Goal: Information Seeking & Learning: Learn about a topic

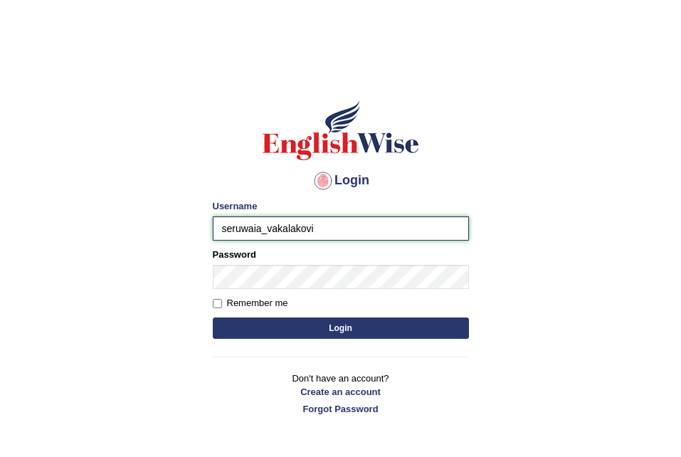
click at [332, 228] on input "seruwaia_vakalakovi" at bounding box center [341, 228] width 256 height 24
type input "seruwaia_parramatta"
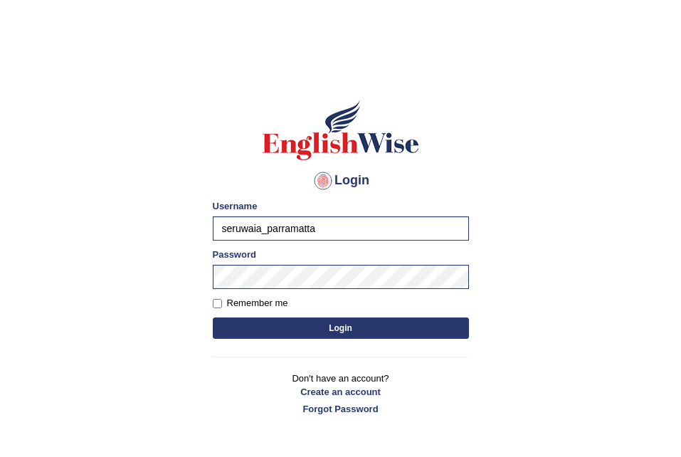
click at [301, 320] on button "Login" at bounding box center [341, 327] width 256 height 21
click at [301, 327] on button "Login" at bounding box center [341, 327] width 256 height 21
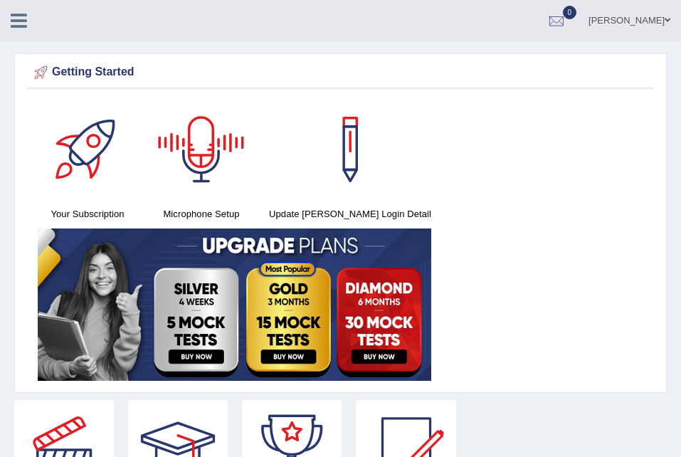
click at [16, 28] on icon at bounding box center [19, 20] width 16 height 19
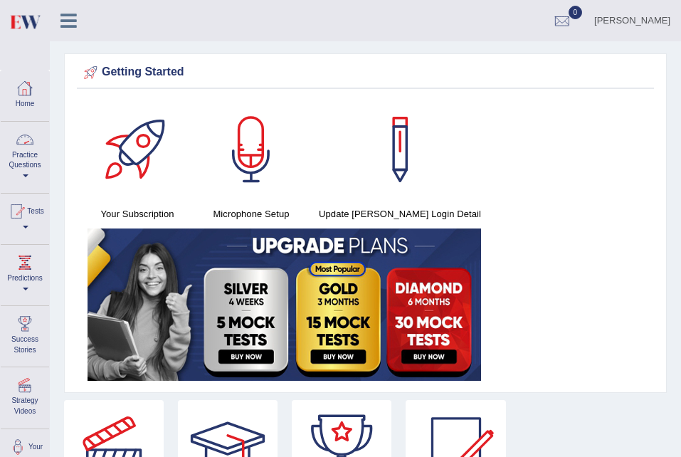
click at [28, 152] on link "Practice Questions" at bounding box center [25, 155] width 48 height 67
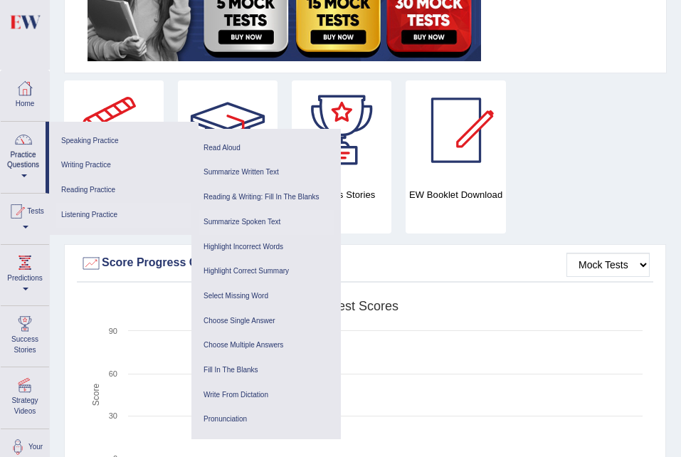
scroll to position [321, 0]
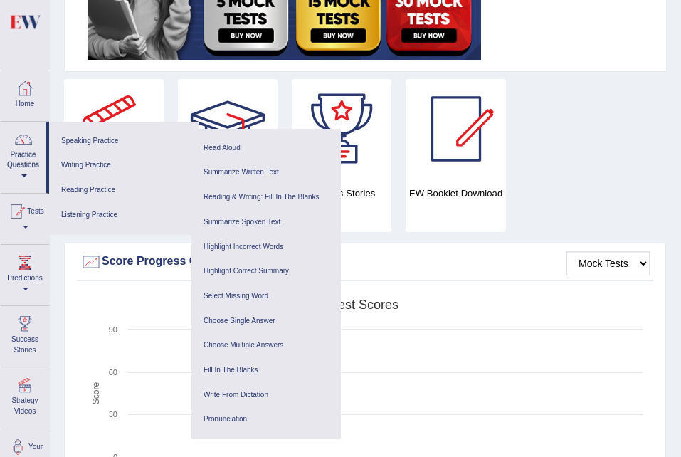
click at [633, 193] on div "Strategy Videos Book PTE Exam Success Stories EW Booklet Download" at bounding box center [365, 161] width 616 height 164
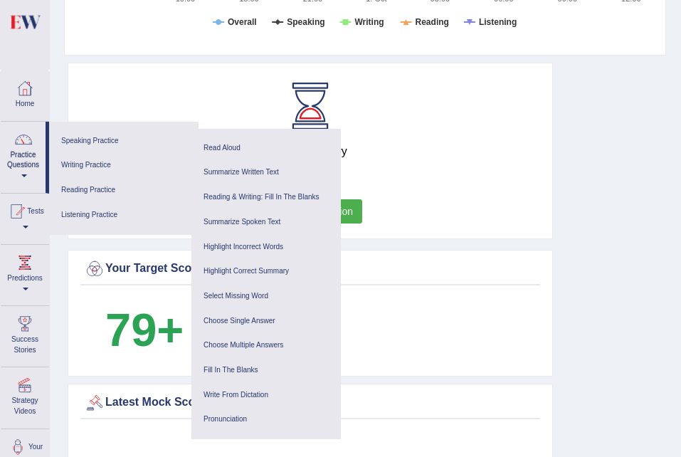
scroll to position [791, 0]
click at [94, 213] on link "Listening Practice" at bounding box center [123, 215] width 135 height 25
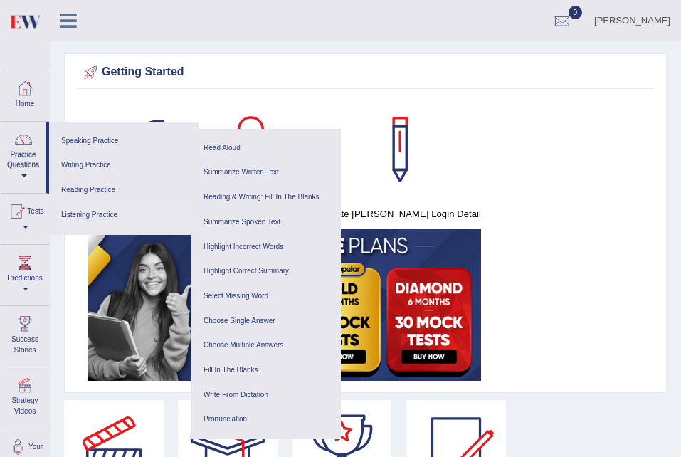
click at [105, 218] on link "Listening Practice" at bounding box center [123, 215] width 135 height 25
click at [231, 149] on link "Read Aloud" at bounding box center [266, 148] width 135 height 25
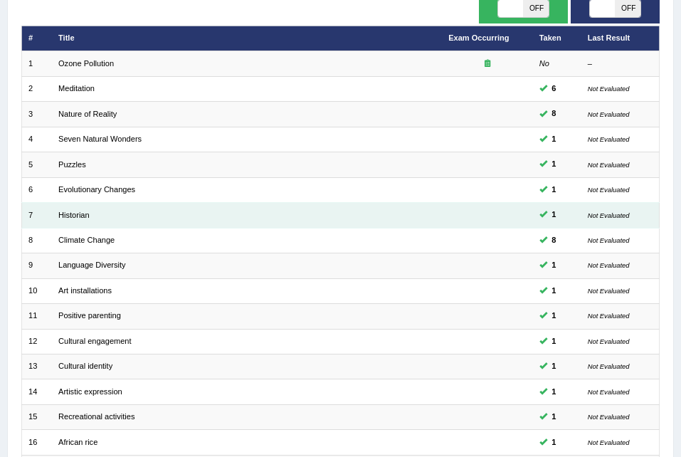
scroll to position [71, 0]
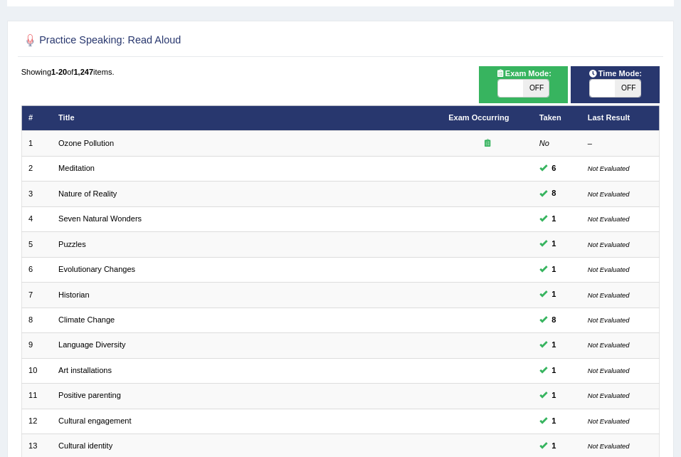
click at [535, 88] on span "OFF" at bounding box center [535, 88] width 25 height 17
checkbox input "true"
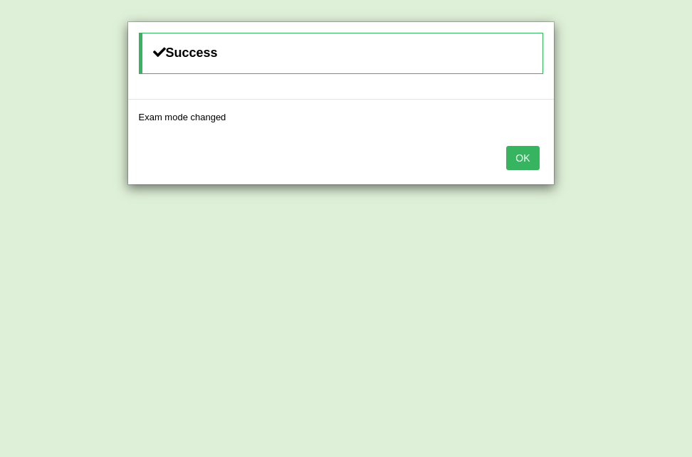
click at [529, 160] on button "OK" at bounding box center [522, 158] width 33 height 24
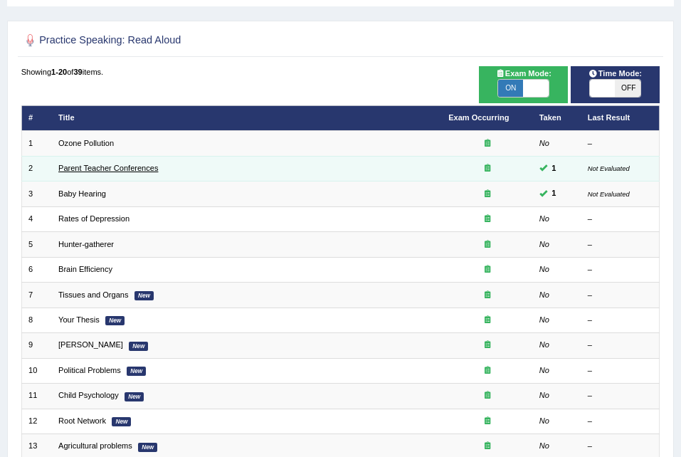
click at [93, 166] on link "Parent Teacher Conferences" at bounding box center [108, 168] width 100 height 9
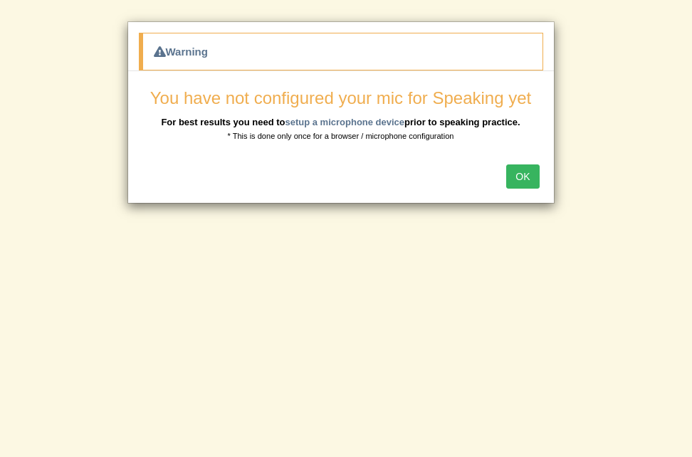
click at [521, 174] on button "OK" at bounding box center [522, 176] width 33 height 24
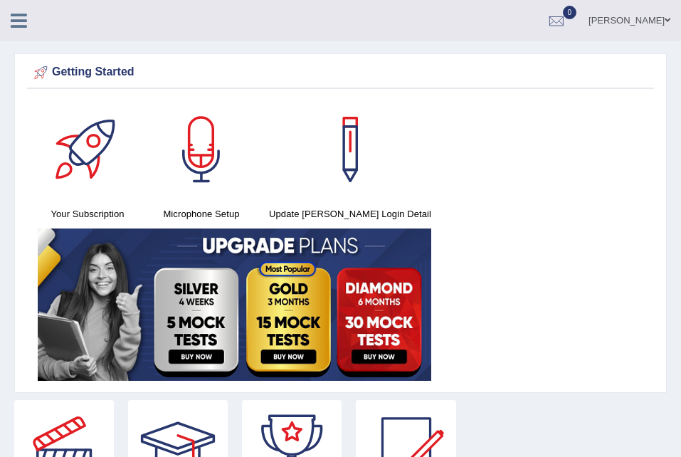
click at [19, 23] on icon at bounding box center [19, 20] width 16 height 19
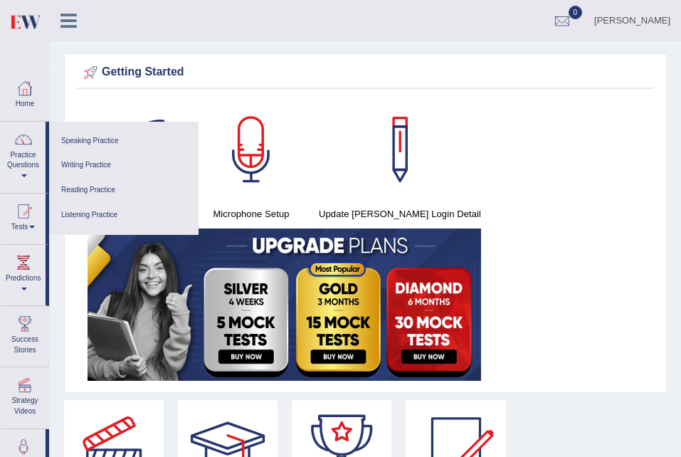
click at [105, 211] on link "Listening Practice" at bounding box center [123, 215] width 135 height 25
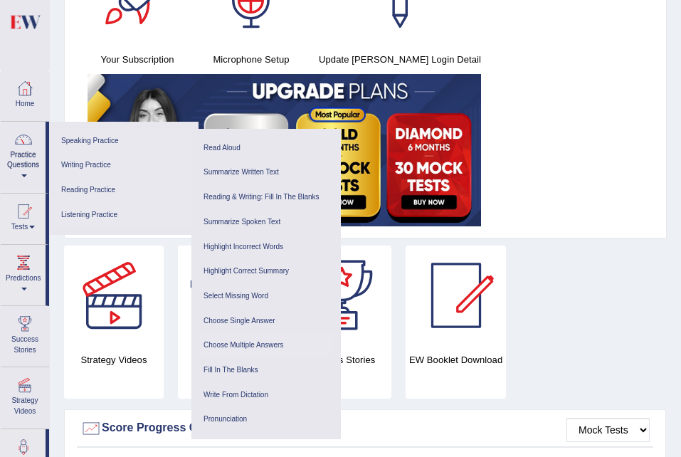
scroll to position [157, 0]
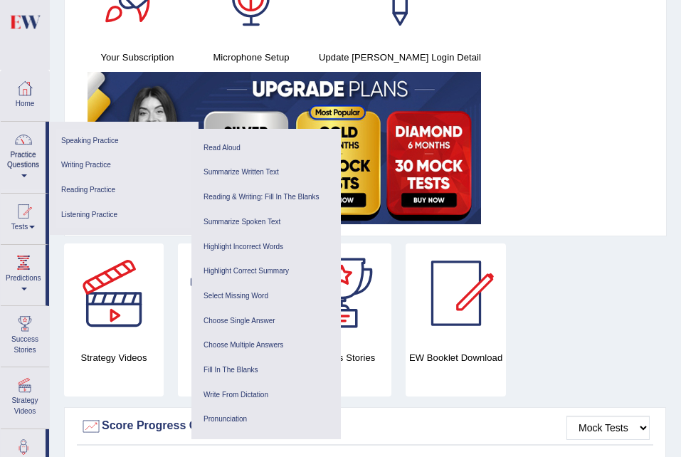
click at [115, 144] on link "Speaking Practice" at bounding box center [123, 141] width 135 height 25
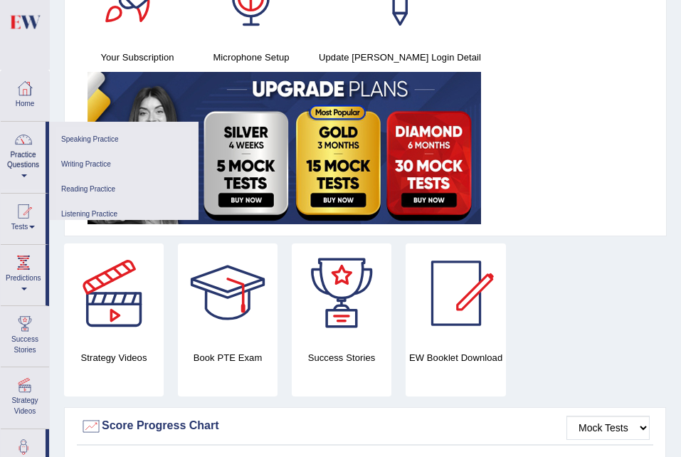
scroll to position [0, 0]
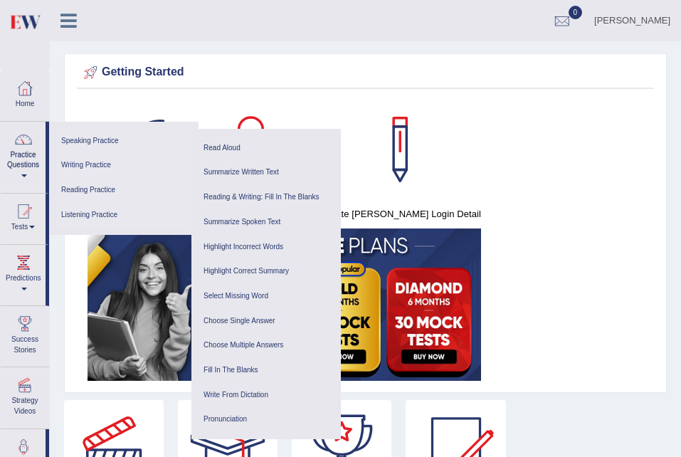
click at [71, 213] on link "Listening Practice" at bounding box center [123, 215] width 135 height 25
click at [93, 206] on link "Listening Practice" at bounding box center [123, 215] width 135 height 25
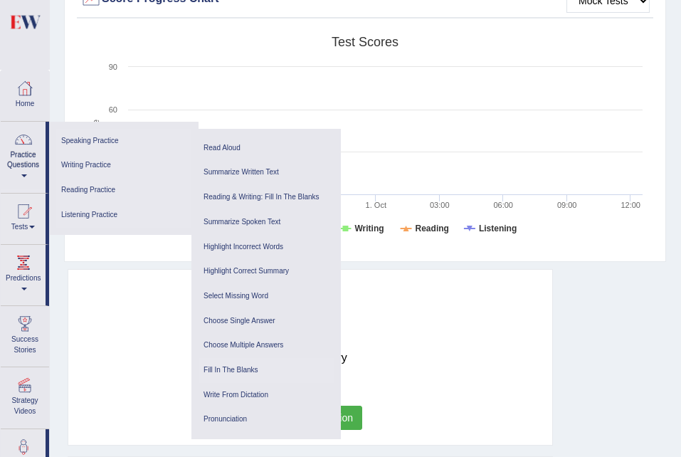
scroll to position [587, 0]
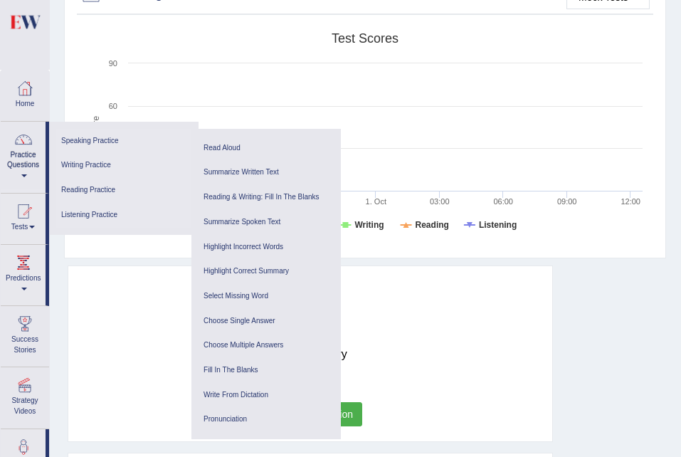
click at [75, 208] on link "Listening Practice" at bounding box center [123, 215] width 135 height 25
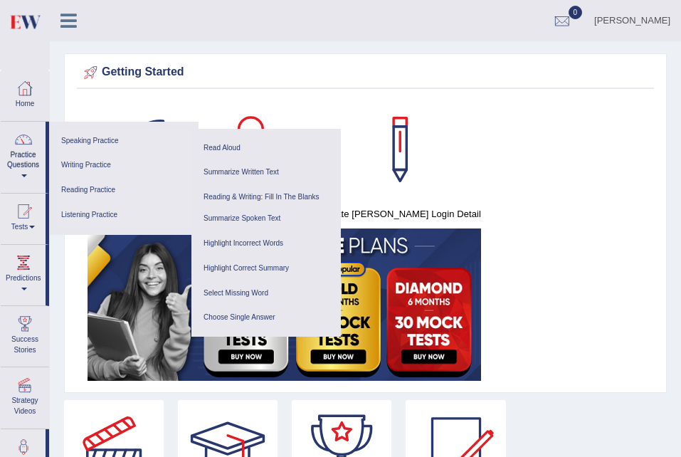
click at [75, 208] on link "Listening Practice" at bounding box center [123, 215] width 135 height 25
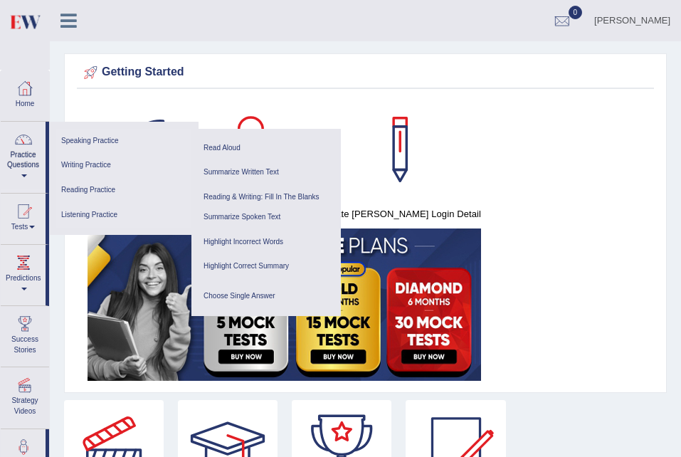
click at [75, 208] on link "Listening Practice" at bounding box center [123, 215] width 135 height 25
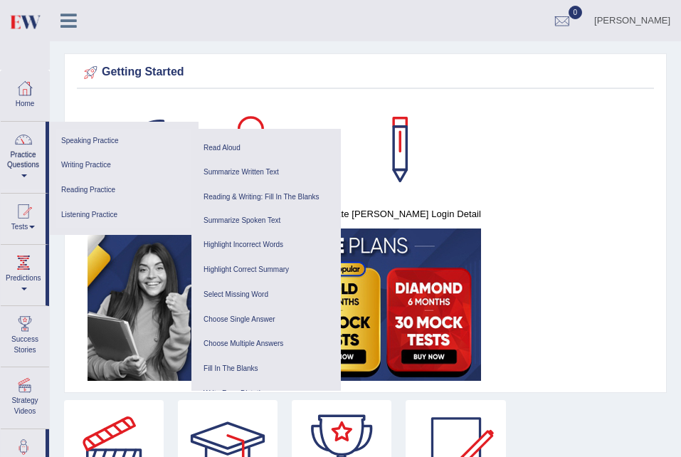
click at [75, 208] on link "Listening Practice" at bounding box center [123, 215] width 135 height 25
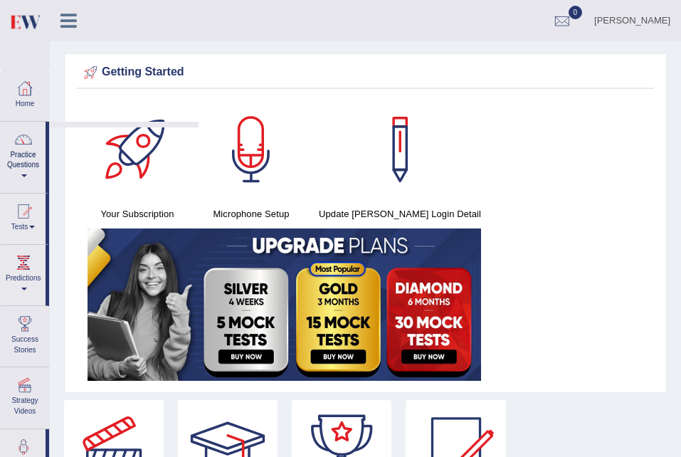
click at [75, 208] on div "Getting Started Your Subscription Microphone Setup Update Pearson Login Detail ×" at bounding box center [365, 222] width 603 height 339
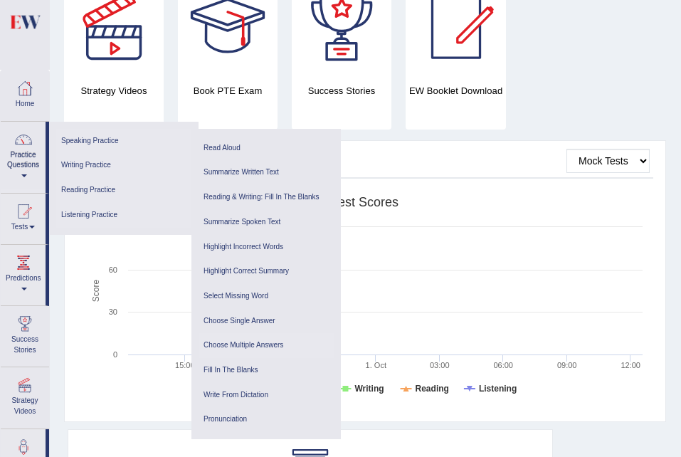
scroll to position [426, 0]
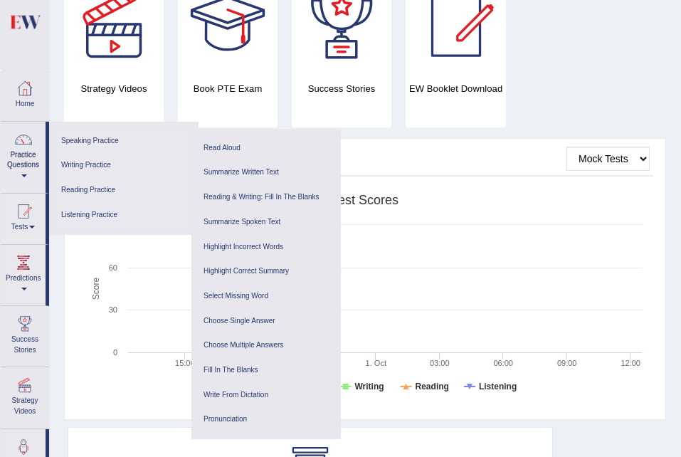
click at [65, 219] on link "Listening Practice" at bounding box center [123, 215] width 135 height 25
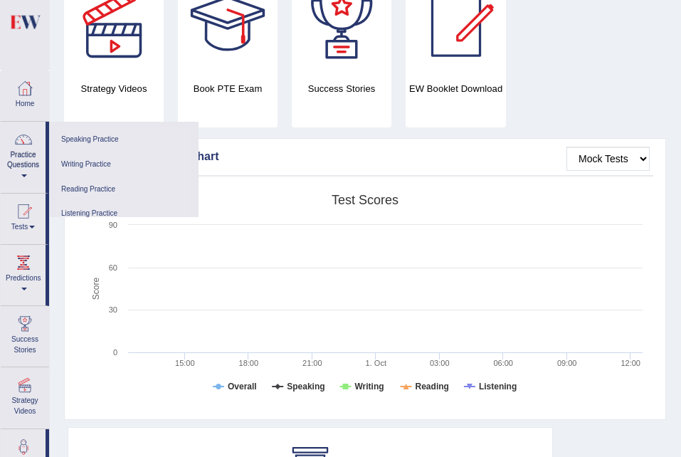
scroll to position [0, 0]
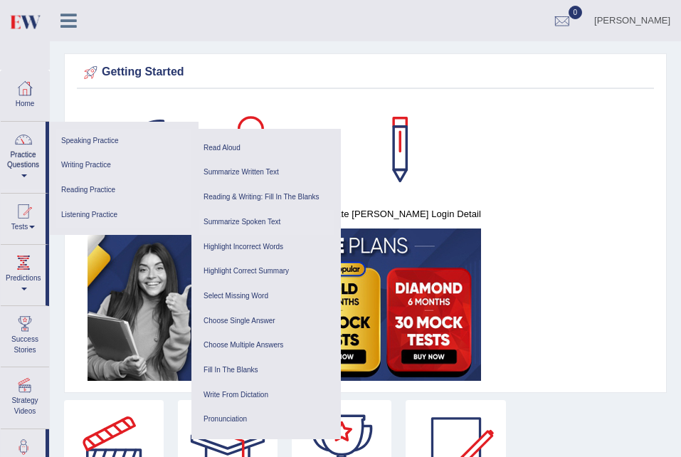
click at [255, 223] on link "Summarize Spoken Text" at bounding box center [266, 222] width 135 height 25
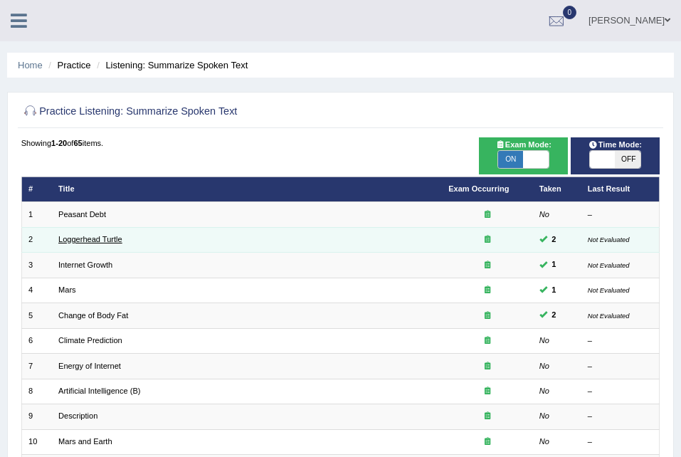
click at [108, 241] on link "Loggerhead Turtle" at bounding box center [90, 239] width 64 height 9
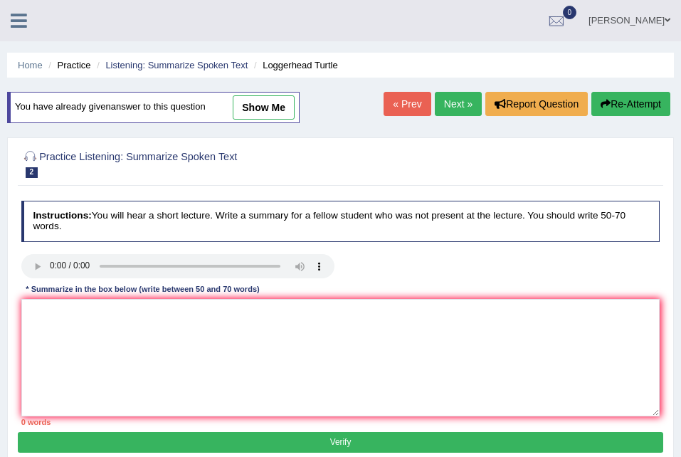
click at [267, 99] on link "show me" at bounding box center [264, 107] width 62 height 24
type textarea "The speaker provided a comprehensive overview of the Turtle, highlighting sever…"
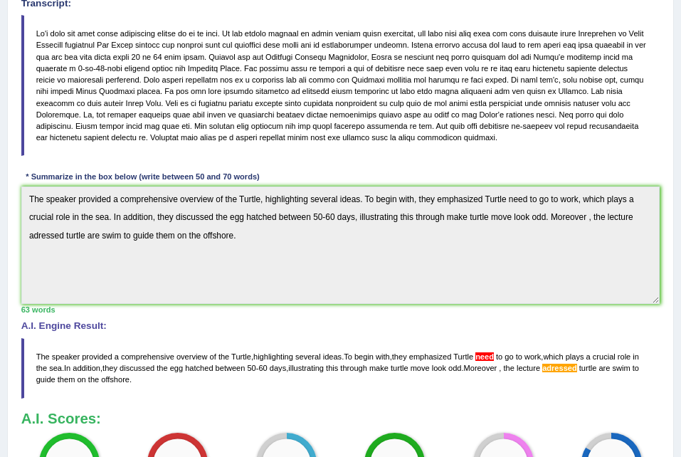
scroll to position [280, 0]
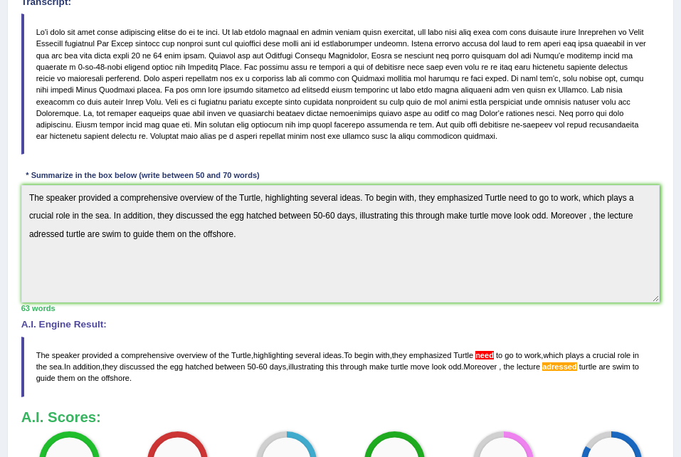
click at [487, 348] on blockquote "The speaker provided a comprehensive overview of the Turtle , highlighting seve…" at bounding box center [340, 367] width 639 height 60
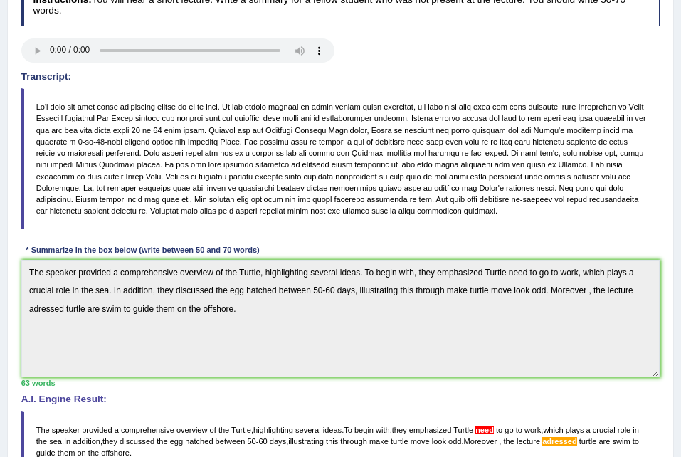
scroll to position [204, 0]
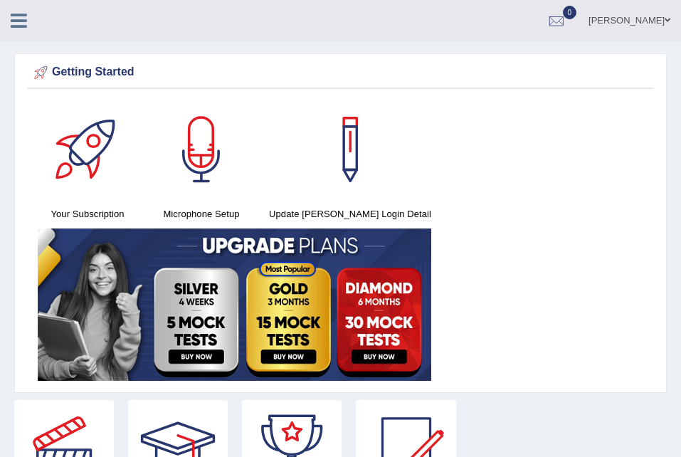
scroll to position [791, 0]
click at [17, 36] on div "[PERSON_NAME] Toggle navigation Username: seruwaia_parramatta Access Type: Onli…" at bounding box center [340, 20] width 681 height 41
click at [16, 21] on icon at bounding box center [19, 20] width 16 height 19
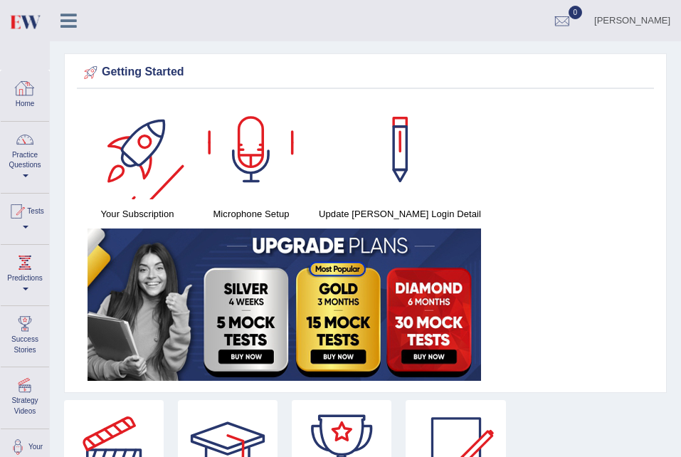
click at [25, 92] on div at bounding box center [24, 88] width 21 height 21
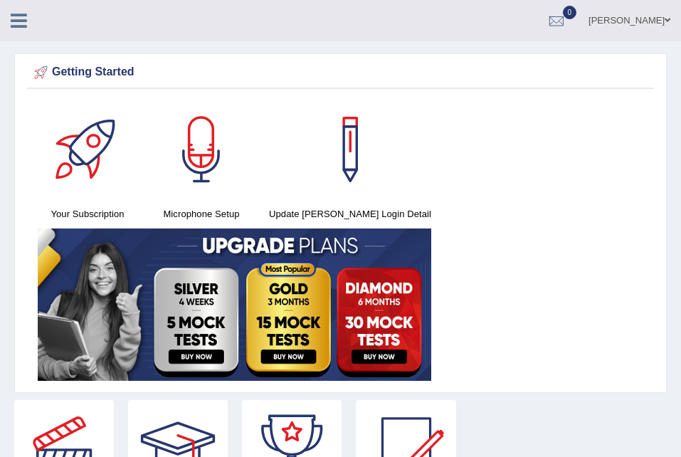
click at [14, 28] on icon at bounding box center [19, 20] width 16 height 19
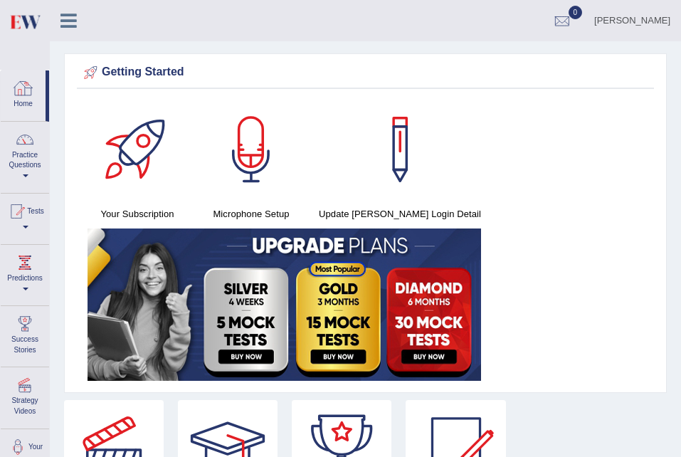
click at [41, 91] on link "Home" at bounding box center [23, 93] width 45 height 46
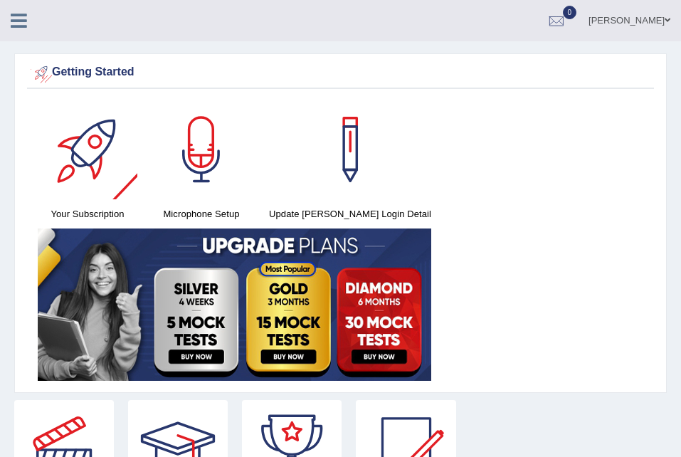
click at [31, 29] on link at bounding box center [19, 19] width 38 height 21
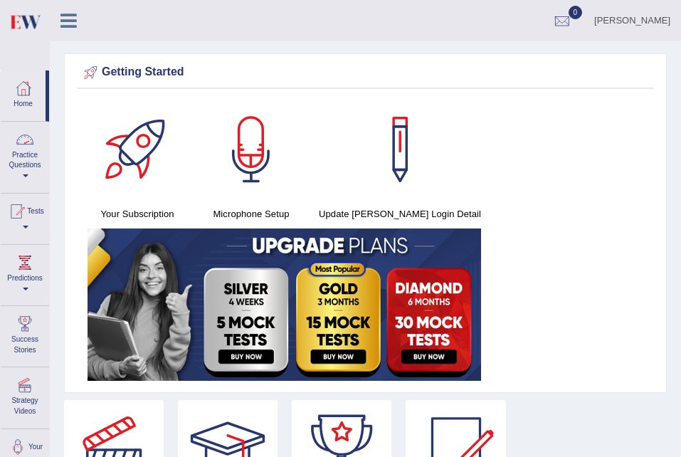
click at [16, 143] on div at bounding box center [24, 139] width 21 height 21
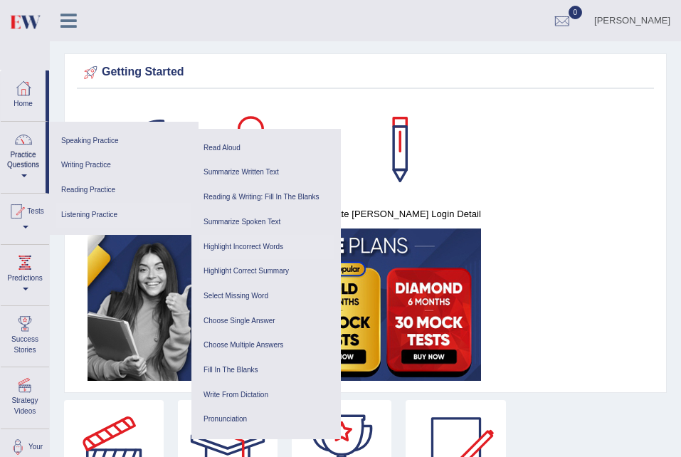
click at [275, 239] on link "Highlight Incorrect Words" at bounding box center [266, 247] width 135 height 25
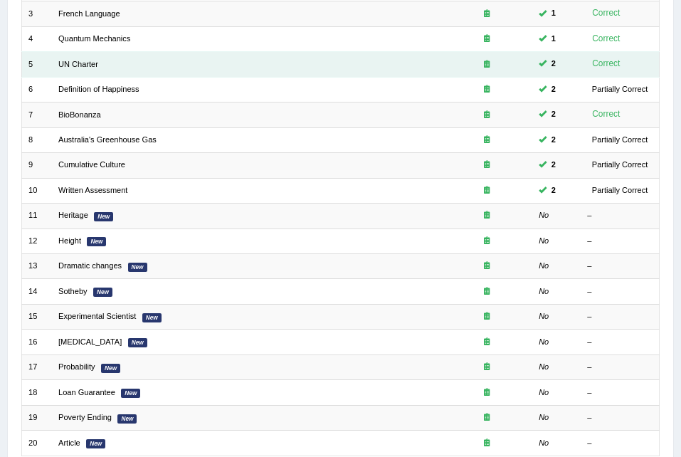
scroll to position [252, 0]
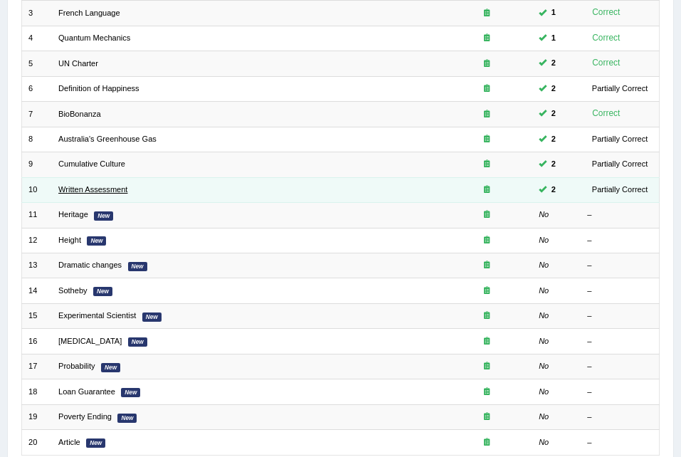
click at [107, 192] on link "Written Assessment" at bounding box center [92, 189] width 69 height 9
